Goal: Task Accomplishment & Management: Manage account settings

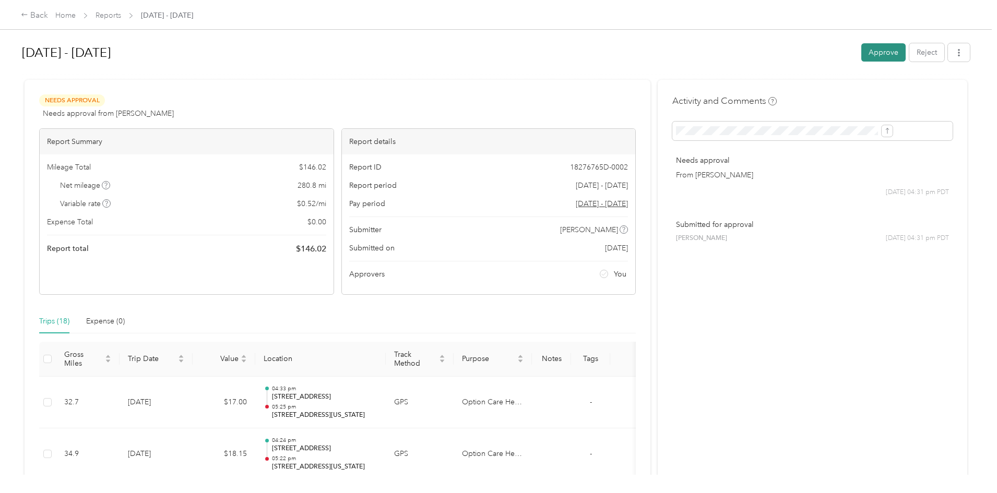
click at [862, 56] on button "Approve" at bounding box center [884, 52] width 44 height 18
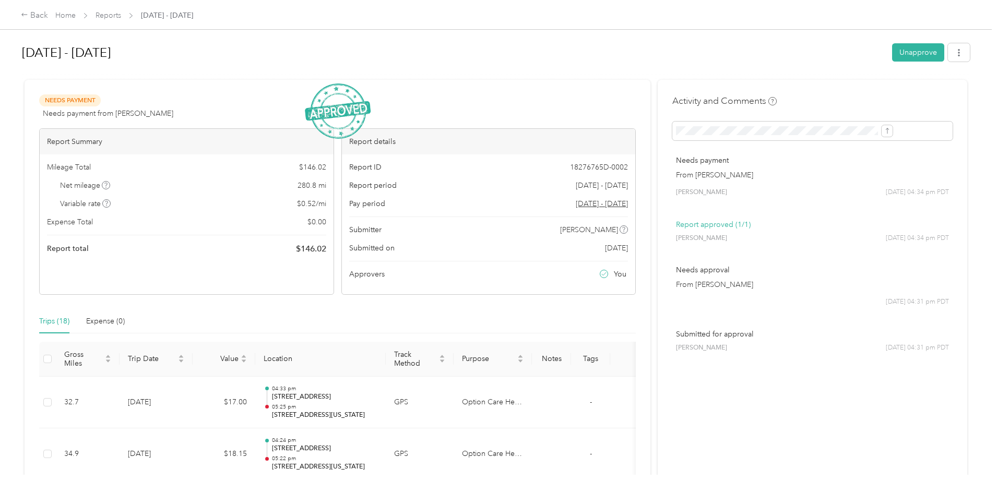
click at [132, 17] on icon at bounding box center [130, 15] width 3 height 5
click at [121, 16] on link "Reports" at bounding box center [109, 15] width 26 height 9
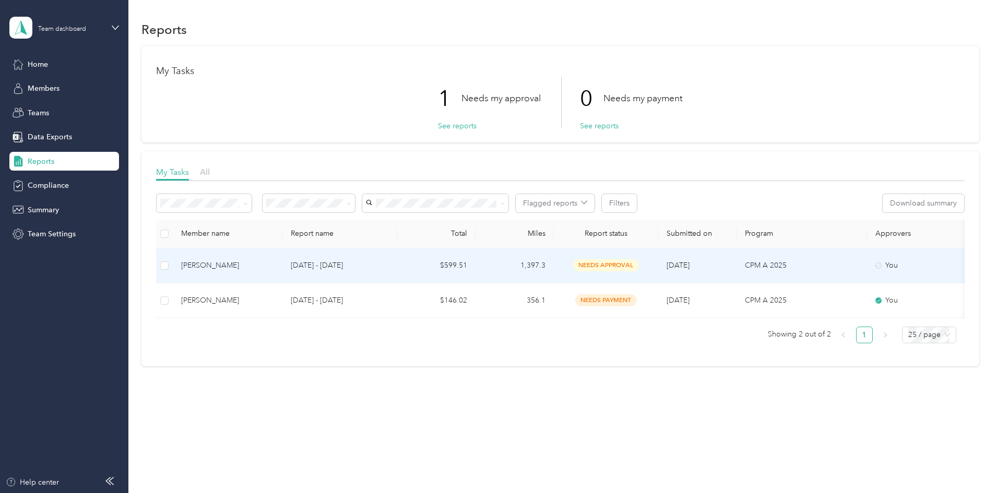
click at [272, 267] on div "[PERSON_NAME]" at bounding box center [227, 265] width 93 height 11
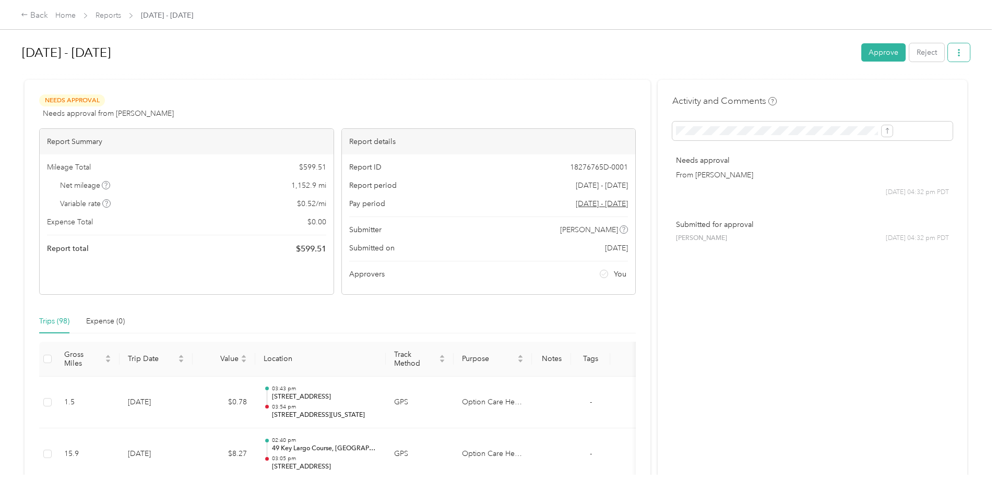
click at [948, 58] on button "button" at bounding box center [959, 52] width 22 height 18
click at [842, 76] on span "Copy share link" at bounding box center [852, 72] width 51 height 11
